Goal: Information Seeking & Learning: Understand process/instructions

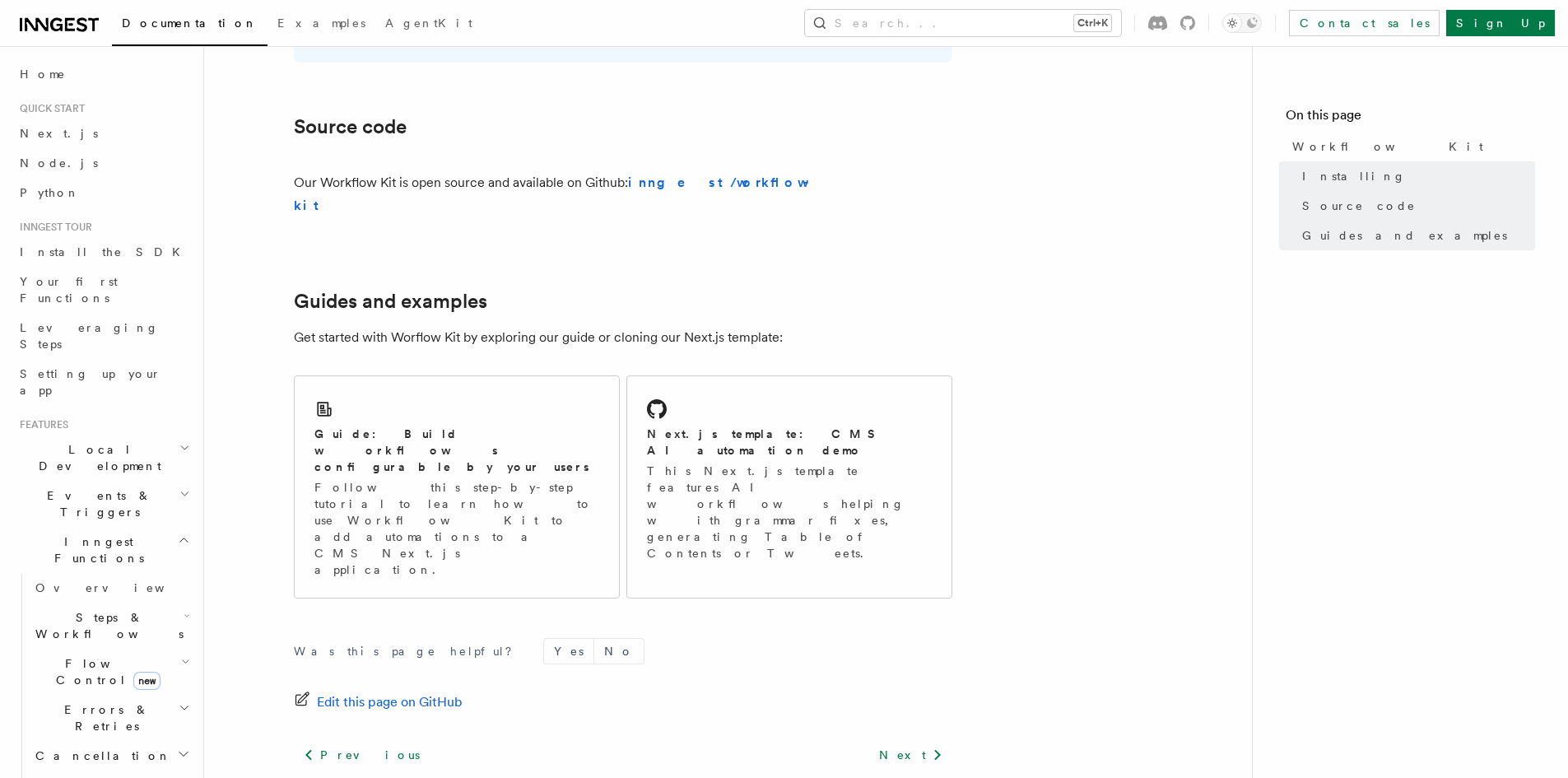
scroll to position [972, 0]
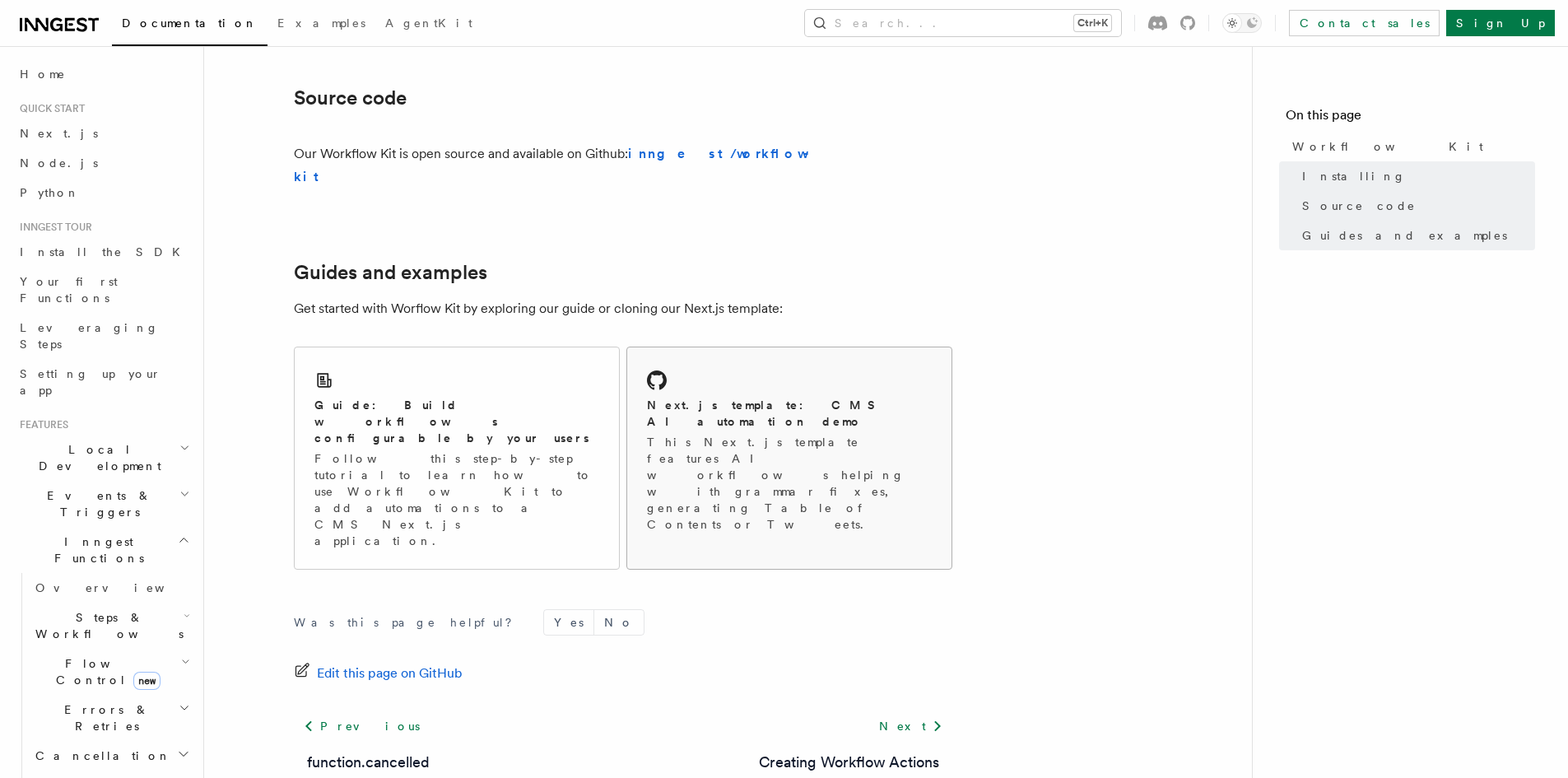
click at [750, 397] on h2 "Next.js template: CMS AI automation demo" at bounding box center [789, 413] width 285 height 33
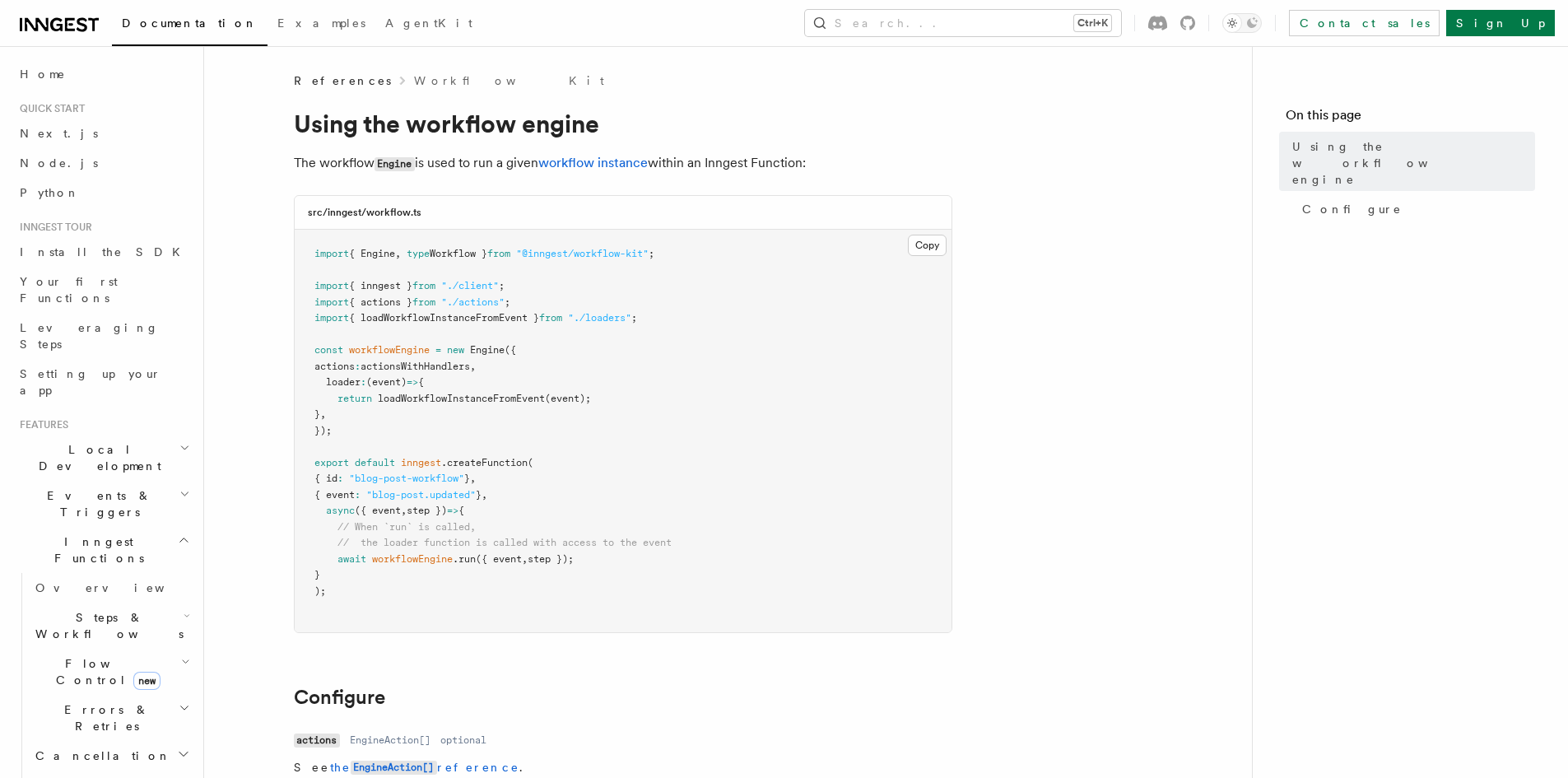
click at [57, 18] on icon at bounding box center [56, 24] width 13 height 14
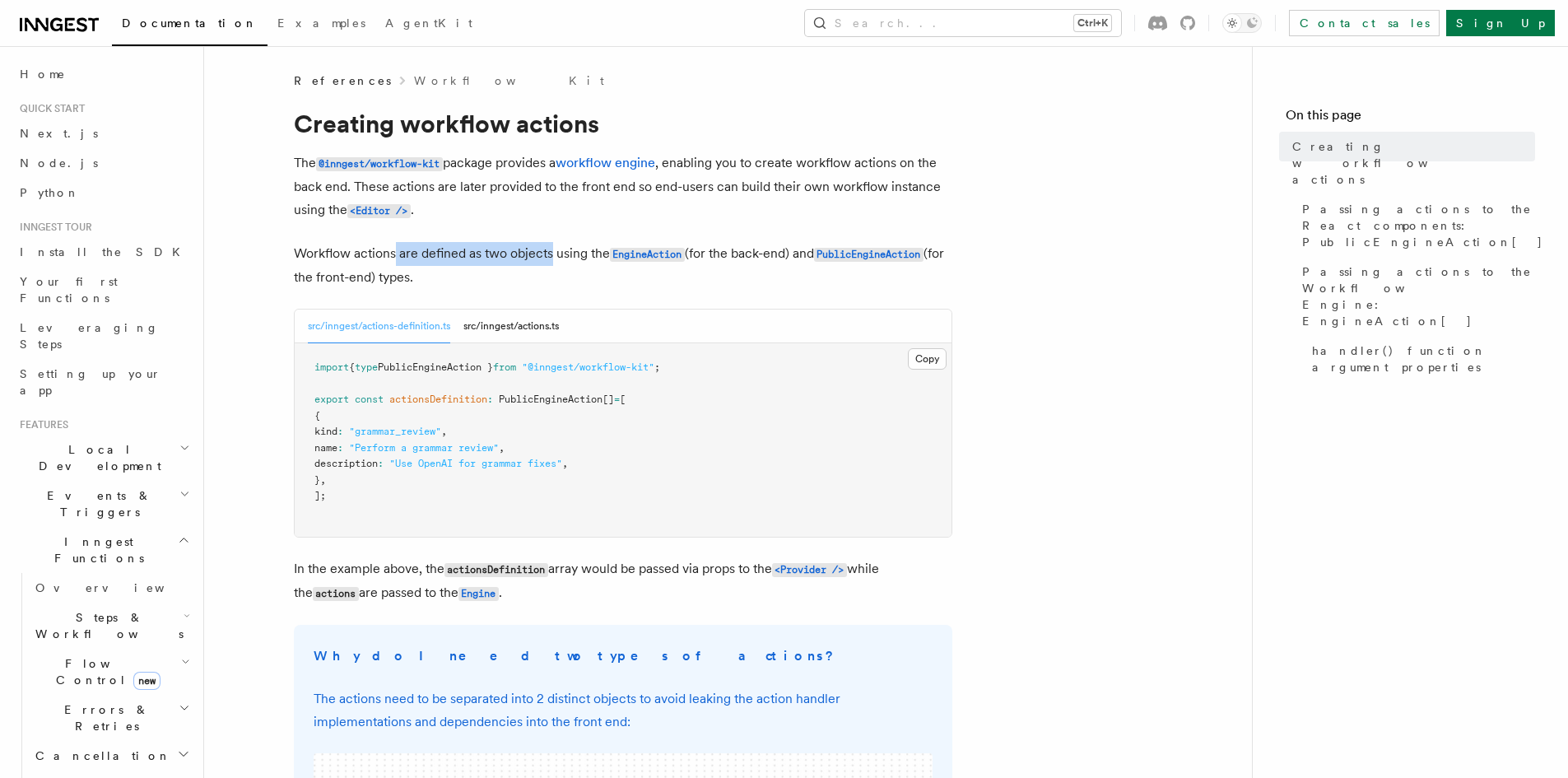
drag, startPoint x: 394, startPoint y: 252, endPoint x: 551, endPoint y: 265, distance: 157.5
click at [551, 265] on p "Workflow actions are defined as two objects using the EngineAction (for the bac…" at bounding box center [623, 266] width 659 height 47
click at [544, 278] on p "Workflow actions are defined as two objects using the EngineAction (for the bac…" at bounding box center [623, 266] width 659 height 47
